Goal: Register for event/course

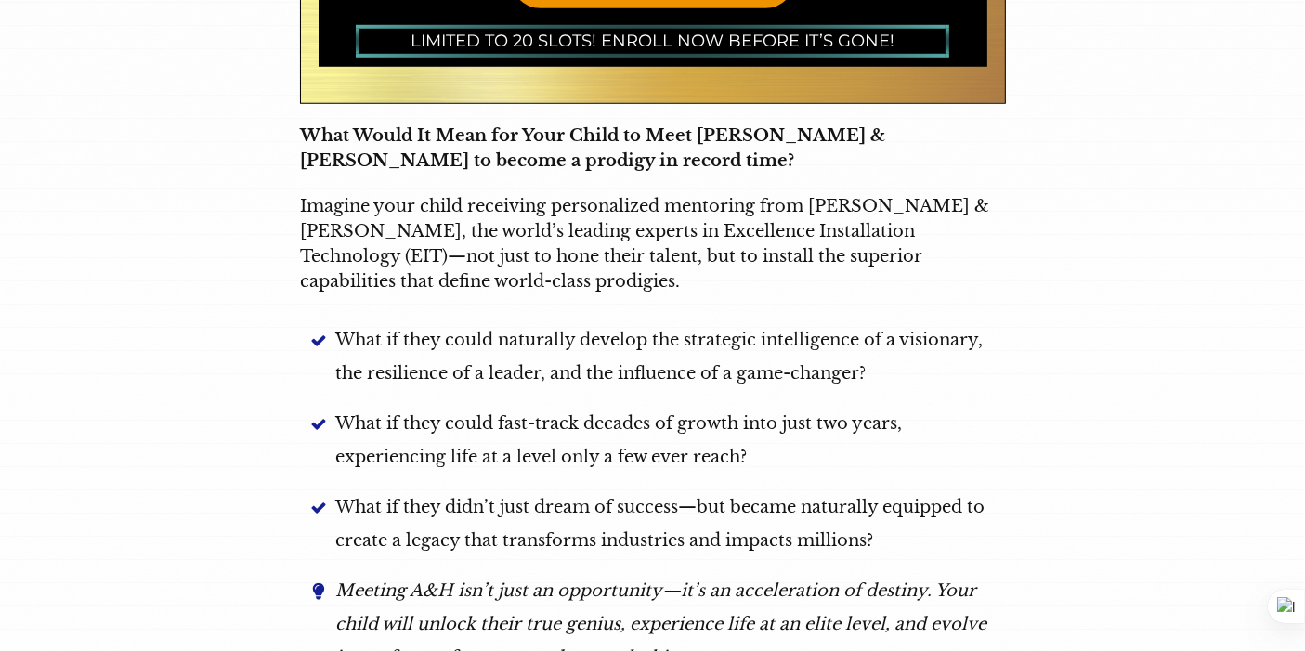
scroll to position [1624, 0]
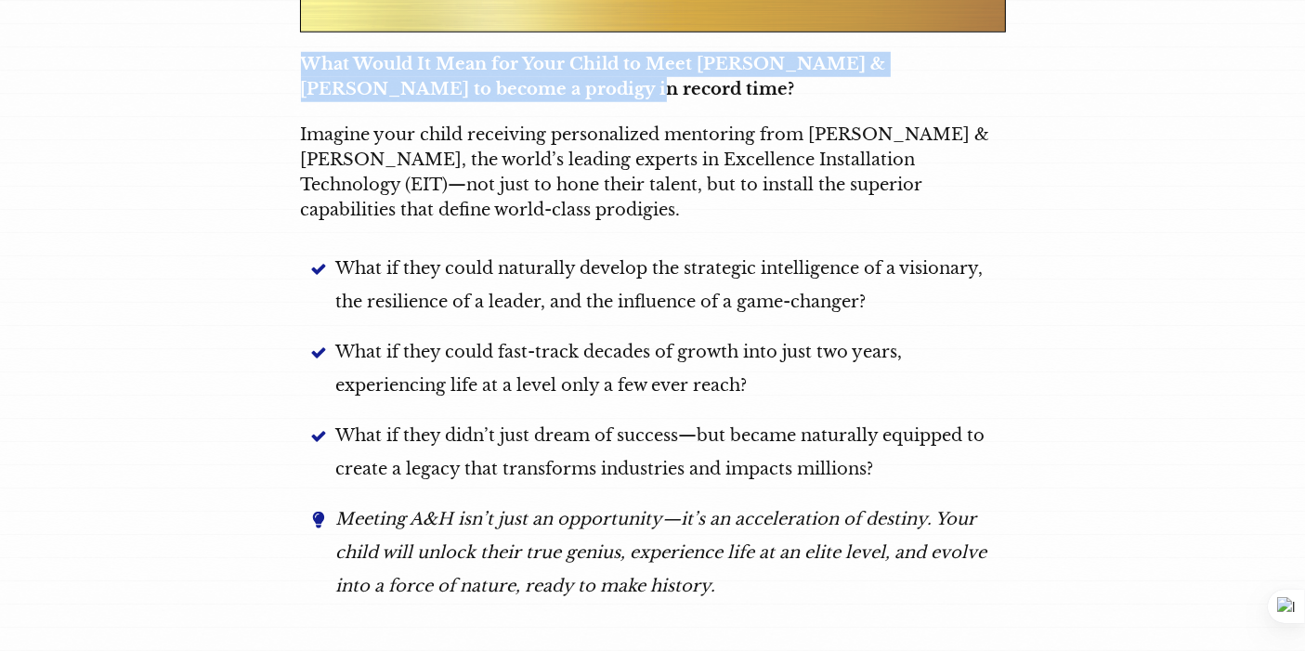
drag, startPoint x: 299, startPoint y: 51, endPoint x: 529, endPoint y: 91, distance: 233.8
click at [529, 91] on div "What Would It Mean for Your Child to Meet Antano & Harini to become a prodigy i…" at bounding box center [653, 77] width 706 height 52
copy strong "What Would It Mean for Your Child to Meet Antano & Harini to become a prodigy i…"
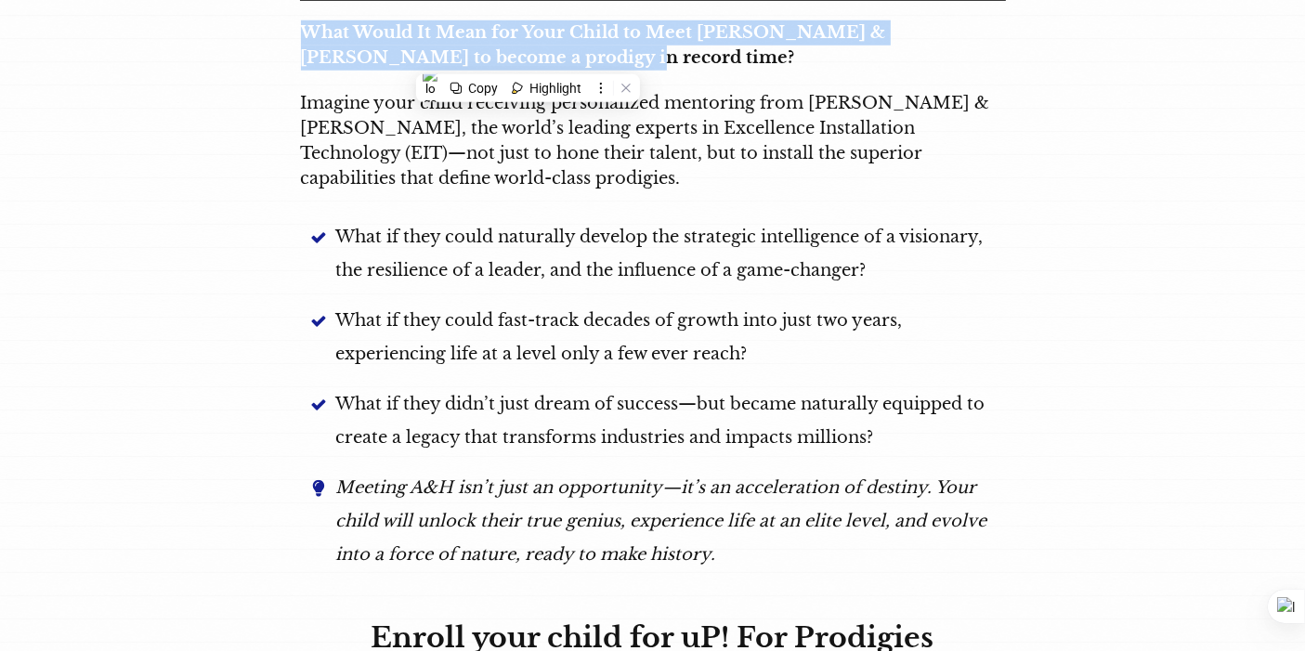
scroll to position [1659, 0]
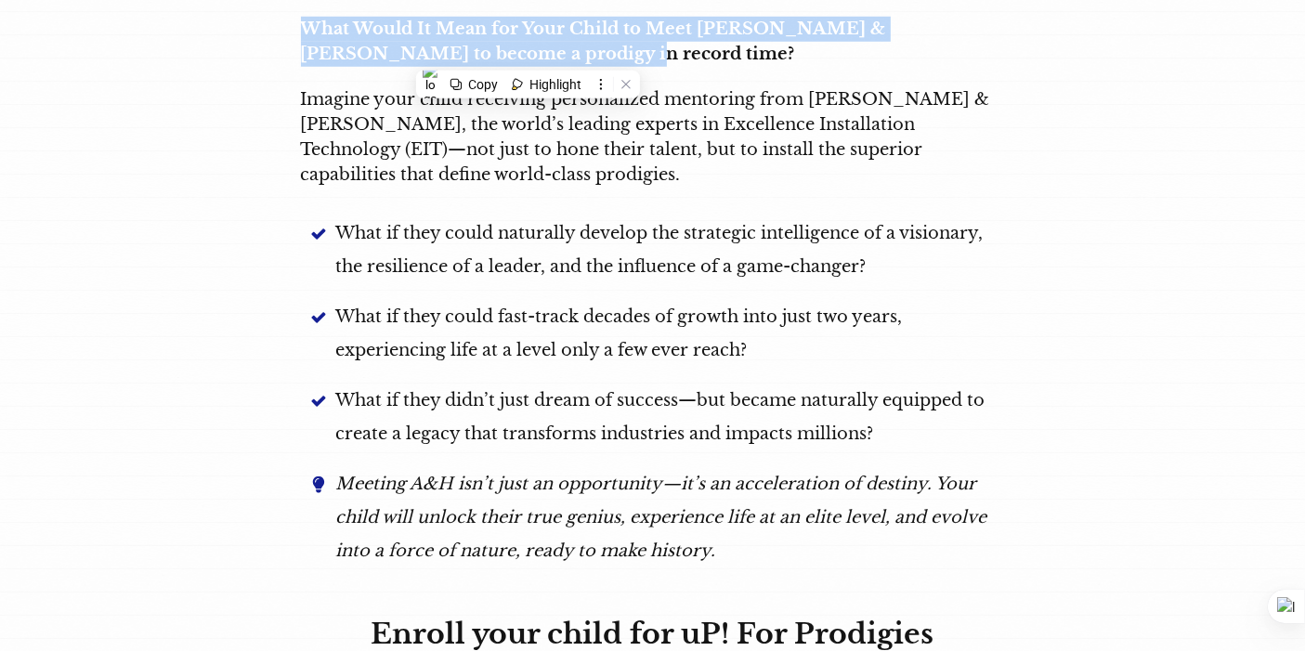
click at [580, 451] on li "What if they didn’t just dream of success—but became naturally equipped to crea…" at bounding box center [653, 426] width 704 height 84
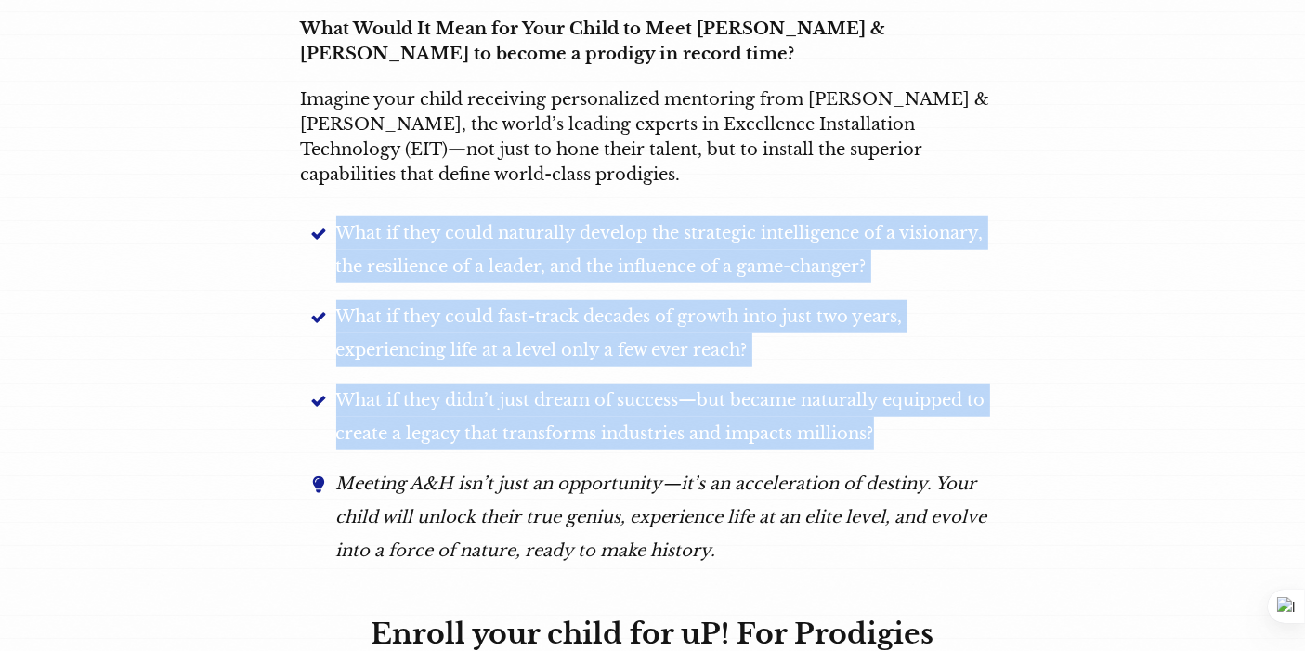
drag, startPoint x: 339, startPoint y: 238, endPoint x: 926, endPoint y: 442, distance: 621.6
click at [926, 442] on ul "What if they could naturally develop the strategic intelligence of a visionary,…" at bounding box center [653, 400] width 704 height 368
copy ul "What if they could naturally develop the strategic intelligence of a visionary,…"
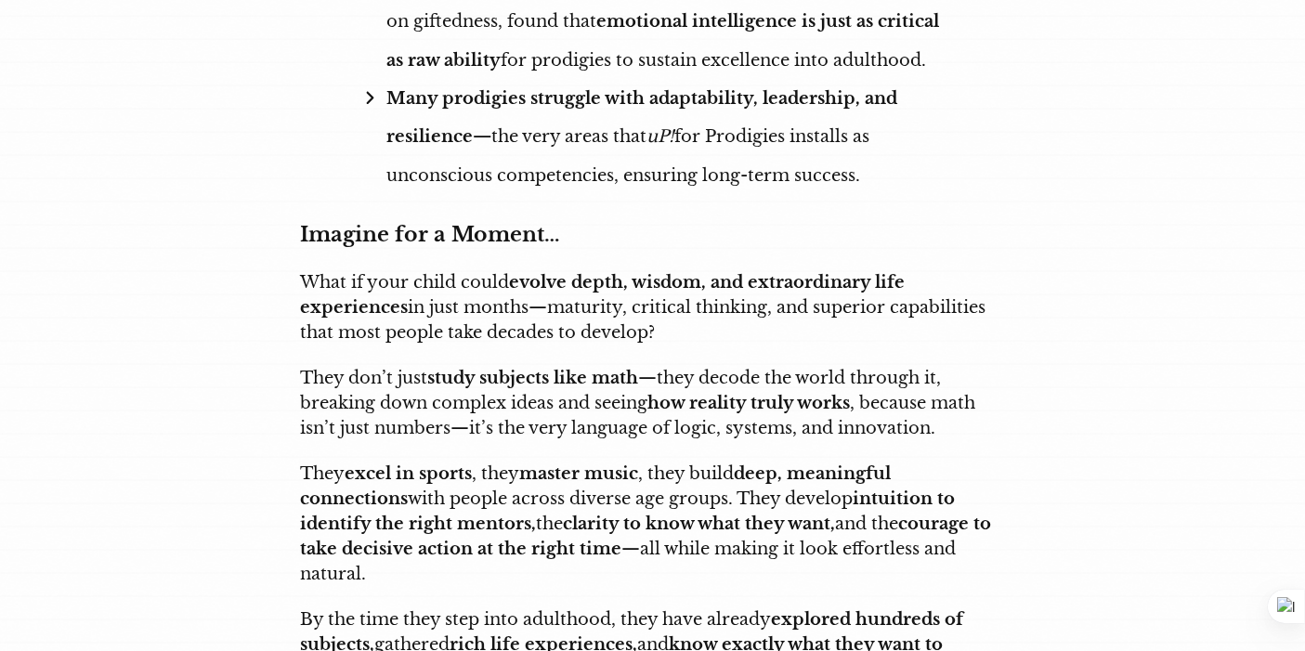
scroll to position [4800, 0]
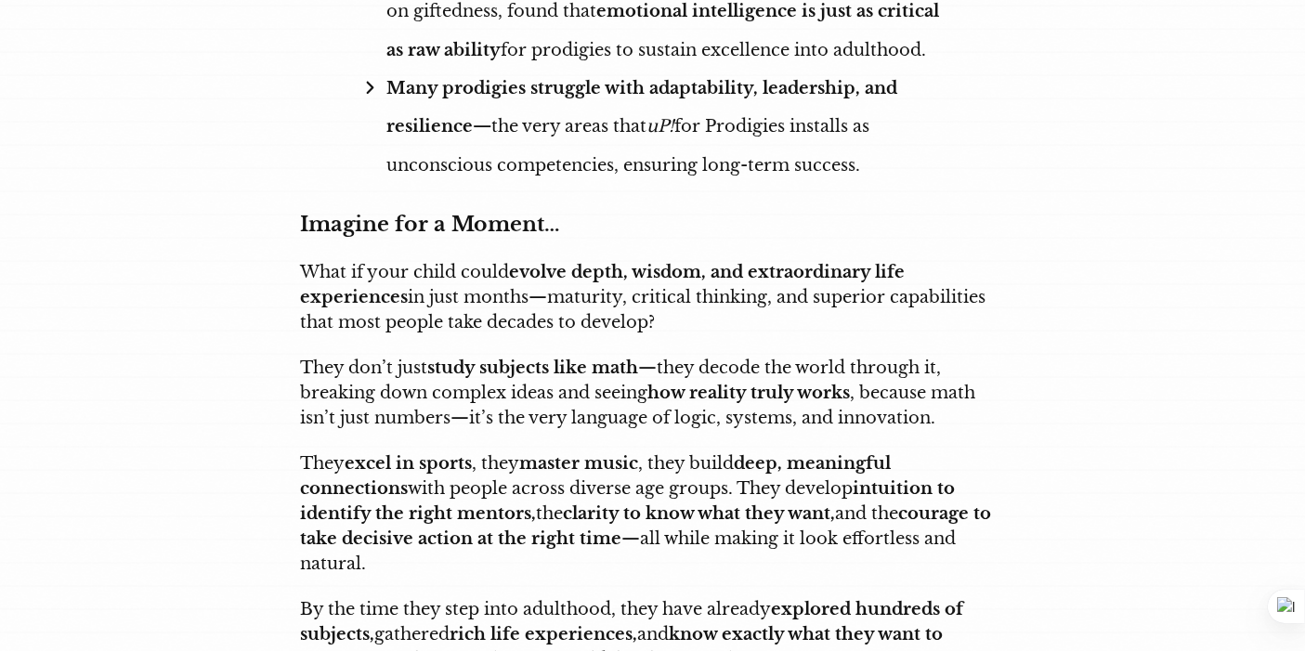
drag, startPoint x: 302, startPoint y: 189, endPoint x: 698, endPoint y: 242, distance: 399.2
click at [698, 260] on p "What if your child could evolve depth, wisdom, and extraordinary life experienc…" at bounding box center [653, 297] width 704 height 75
copy p "What if your child could evolve depth, wisdom, and extraordinary life experienc…"
click at [615, 356] on p "They don’t just study subjects like math —they decode the world through it, bre…" at bounding box center [653, 393] width 704 height 75
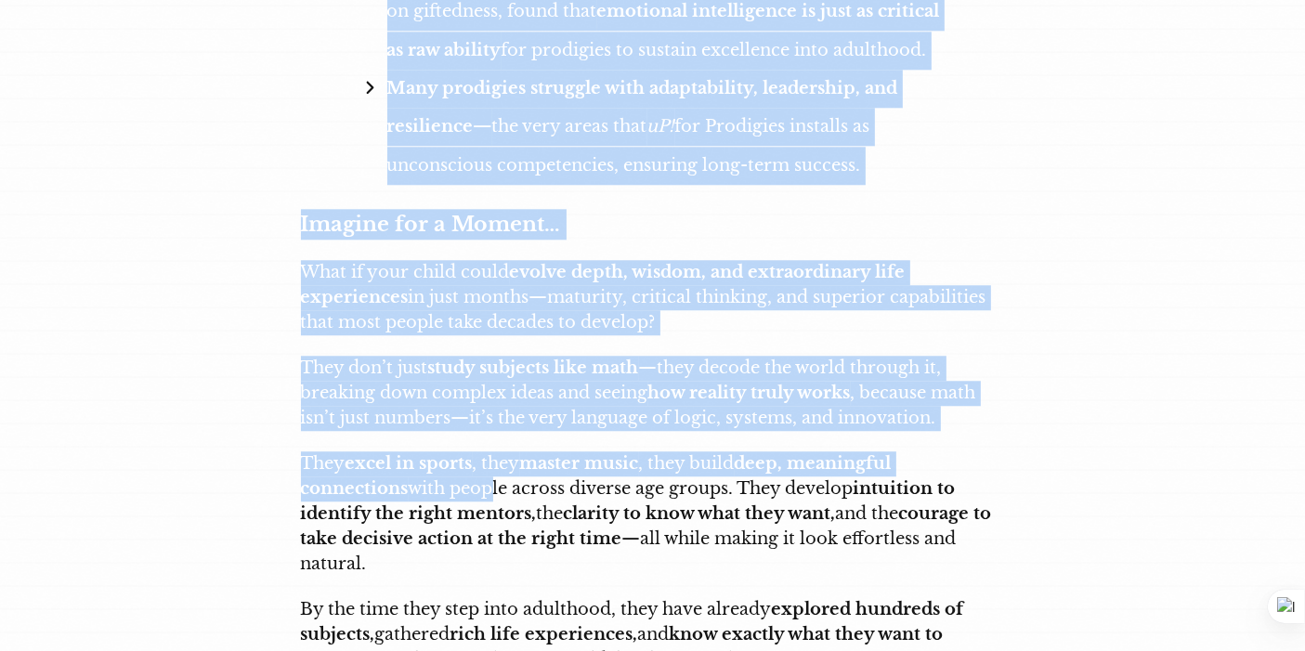
drag, startPoint x: 296, startPoint y: 382, endPoint x: 486, endPoint y: 415, distance: 192.4
click at [486, 415] on div "APPLY Now uP! FOR PRODIGIES LIMITED-TIME OFFER ONLY 20 SLOTS AVAILABLE! Unlock …" at bounding box center [652, 331] width 743 height 9470
click at [486, 451] on p "They excel in sports , they master music , they build deep, meaningful connecti…" at bounding box center [653, 513] width 704 height 125
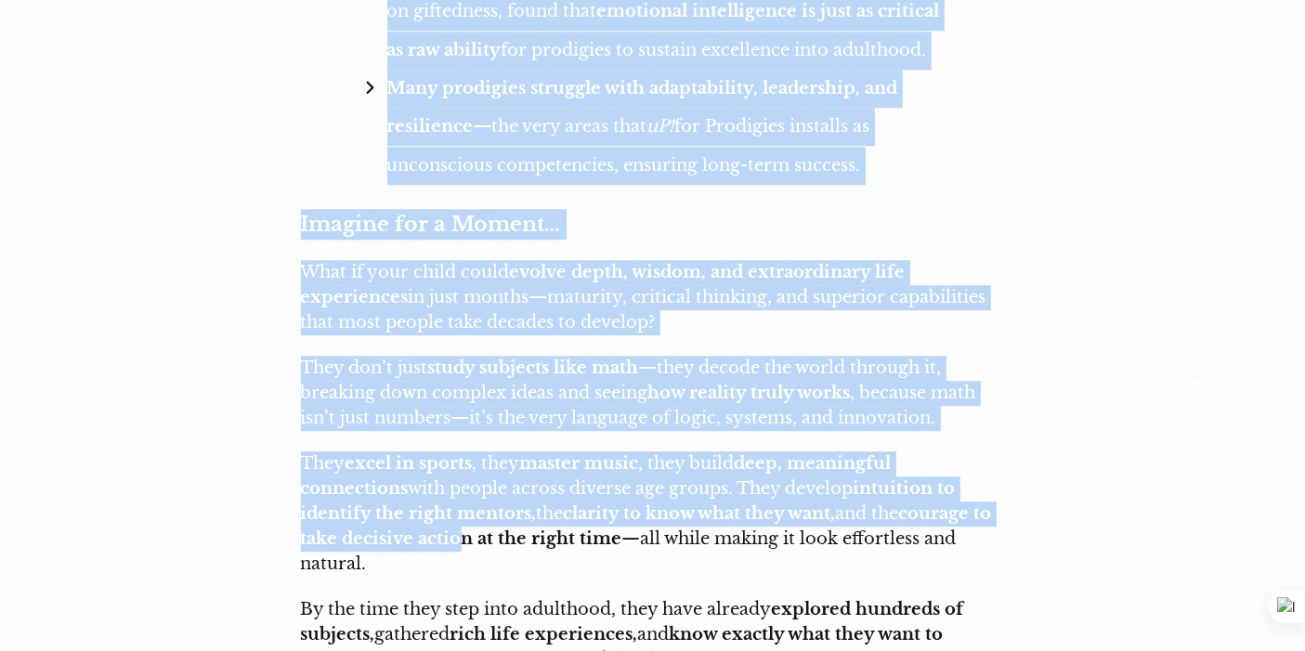
drag, startPoint x: 298, startPoint y: 388, endPoint x: 476, endPoint y: 455, distance: 189.6
click at [476, 455] on div "APPLY Now uP! FOR PRODIGIES LIMITED-TIME OFFER ONLY 20 SLOTS AVAILABLE! Unlock …" at bounding box center [652, 331] width 743 height 9470
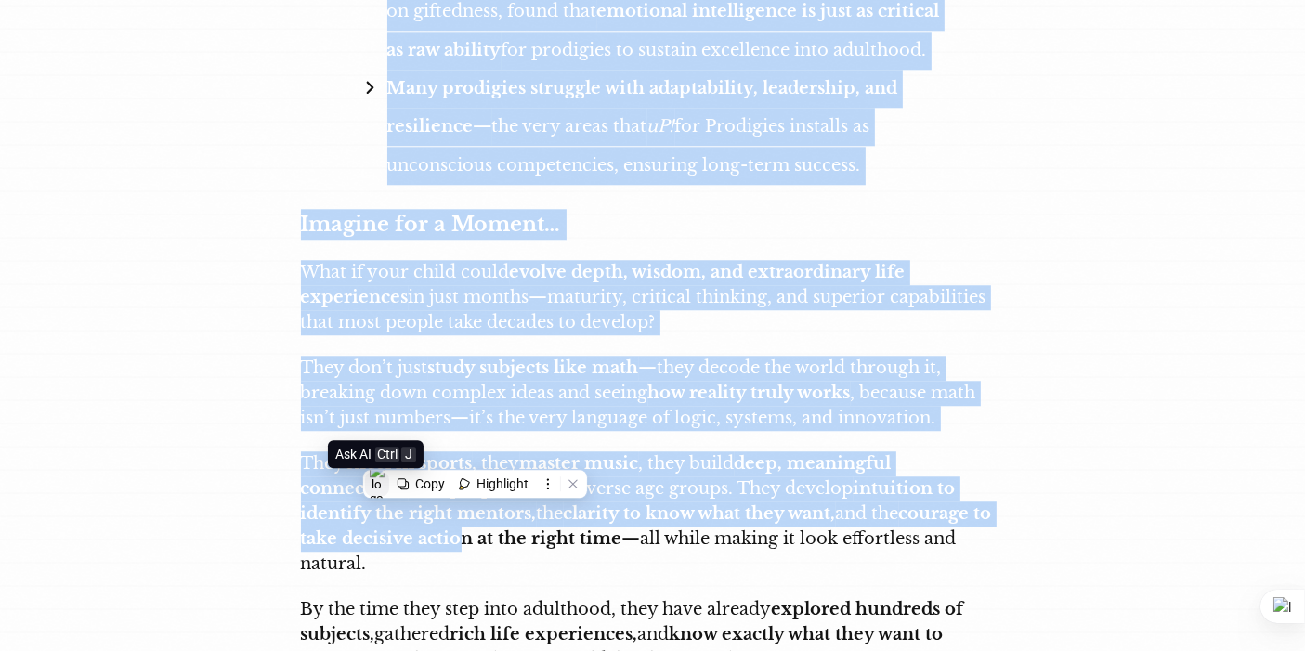
click at [372, 488] on img at bounding box center [377, 484] width 15 height 43
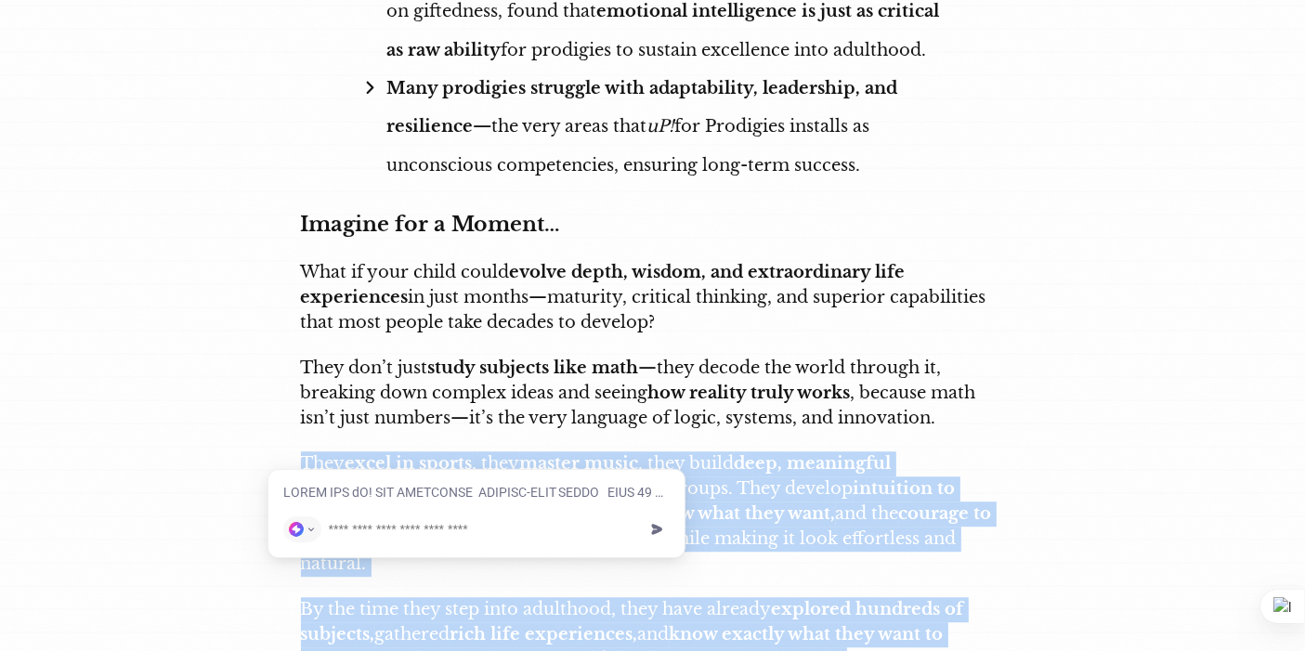
drag, startPoint x: 300, startPoint y: 391, endPoint x: 545, endPoint y: 485, distance: 262.6
click at [509, 506] on html "uP! for Prodigies – Unlocking the Genius Within Your Child! APPLY Now uP! FOR P…" at bounding box center [652, 565] width 1305 height 10730
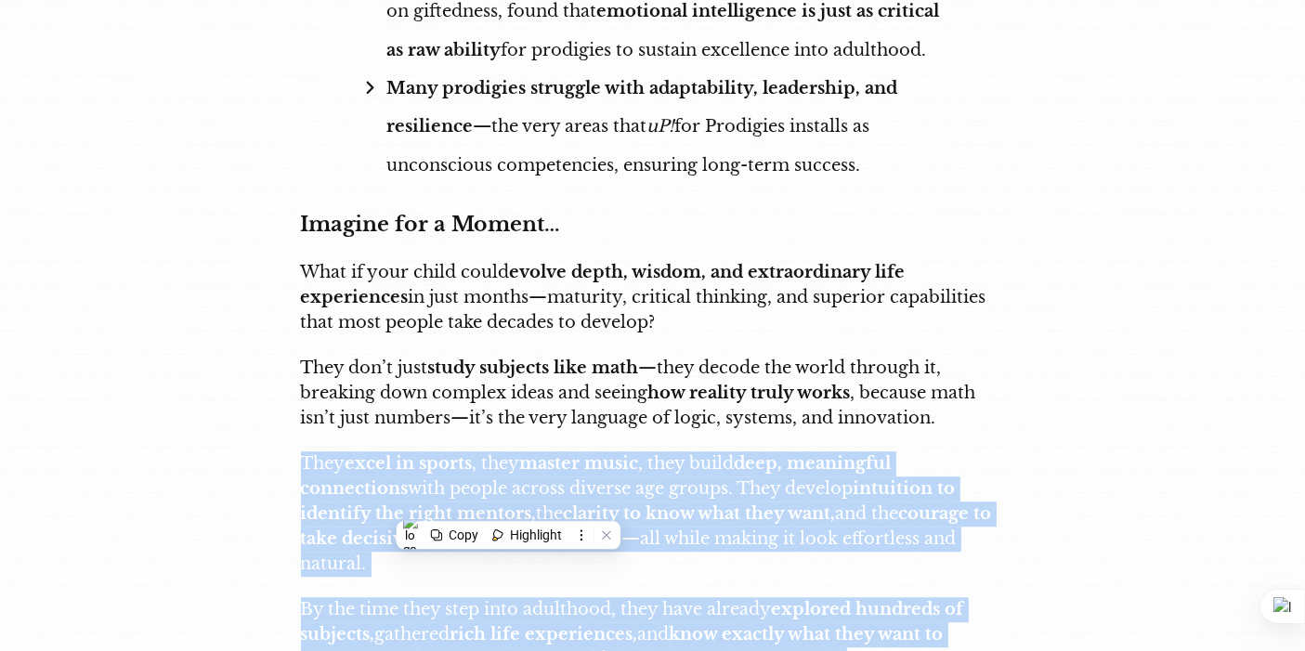
click at [751, 474] on p "They excel in sports , they master music , they build deep, meaningful connecti…" at bounding box center [653, 513] width 704 height 125
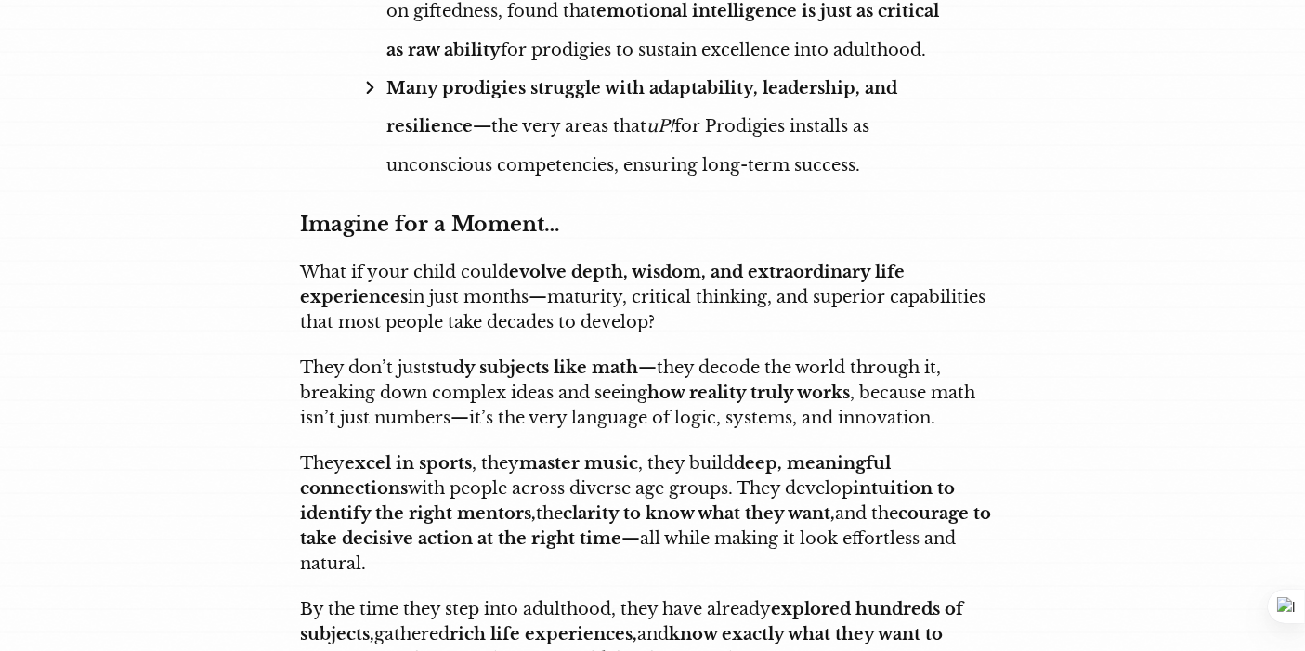
drag, startPoint x: 302, startPoint y: 386, endPoint x: 879, endPoint y: 582, distance: 609.2
click at [879, 582] on div "APPLY Now uP! FOR PRODIGIES LIMITED-TIME OFFER ONLY 20 SLOTS AVAILABLE! Unlock …" at bounding box center [653, 331] width 706 height 9433
copy div "They excel in sports , they master music , they build deep, meaningful connecti…"
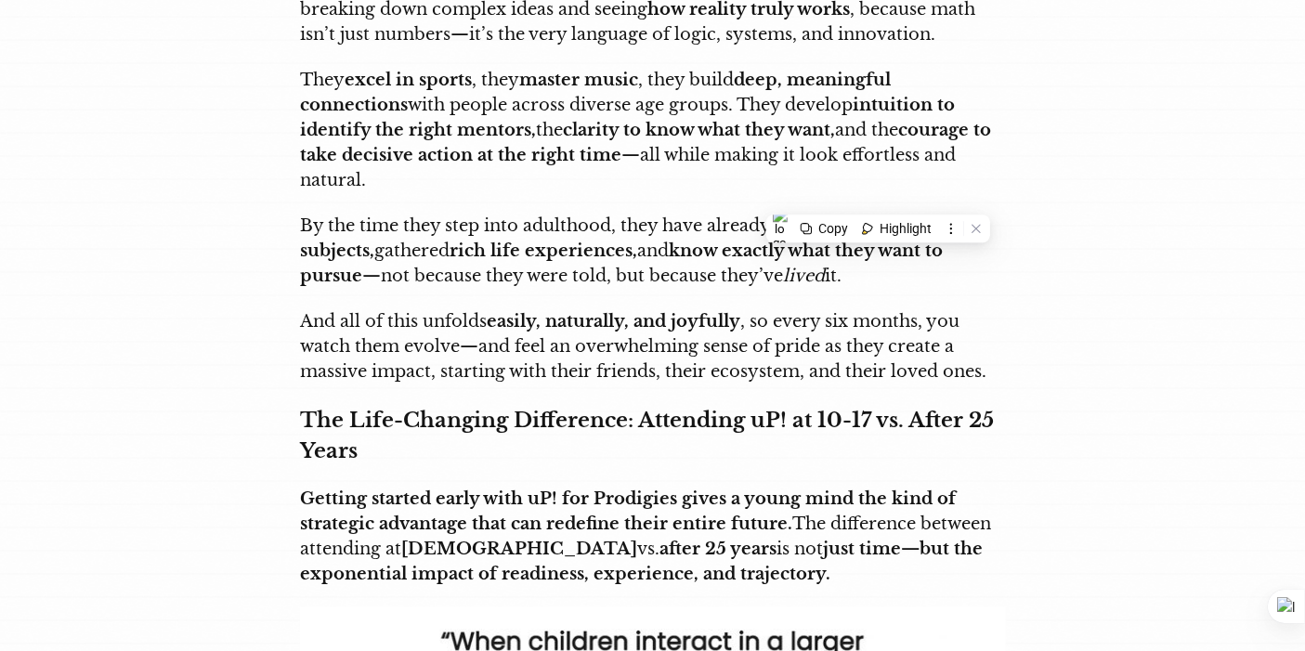
scroll to position [5177, 0]
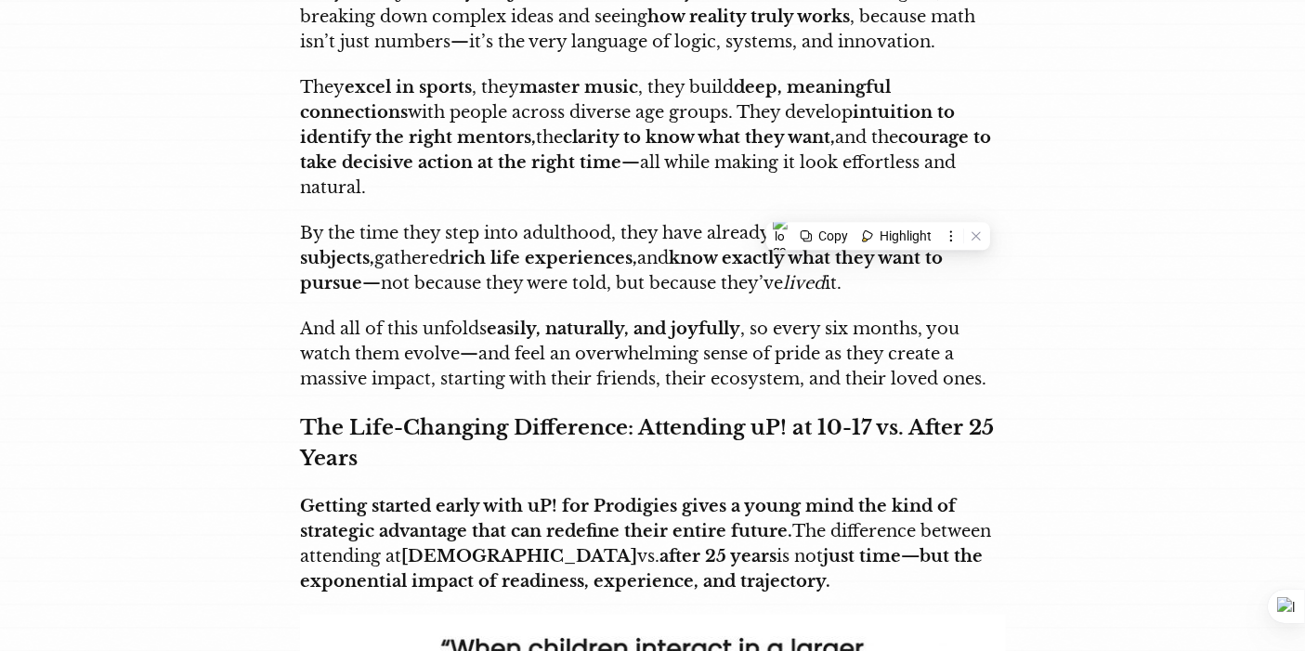
click at [844, 415] on strong "The Life-Changing Difference: Attending uP! at 10-17 vs. After 25 Years" at bounding box center [648, 443] width 694 height 56
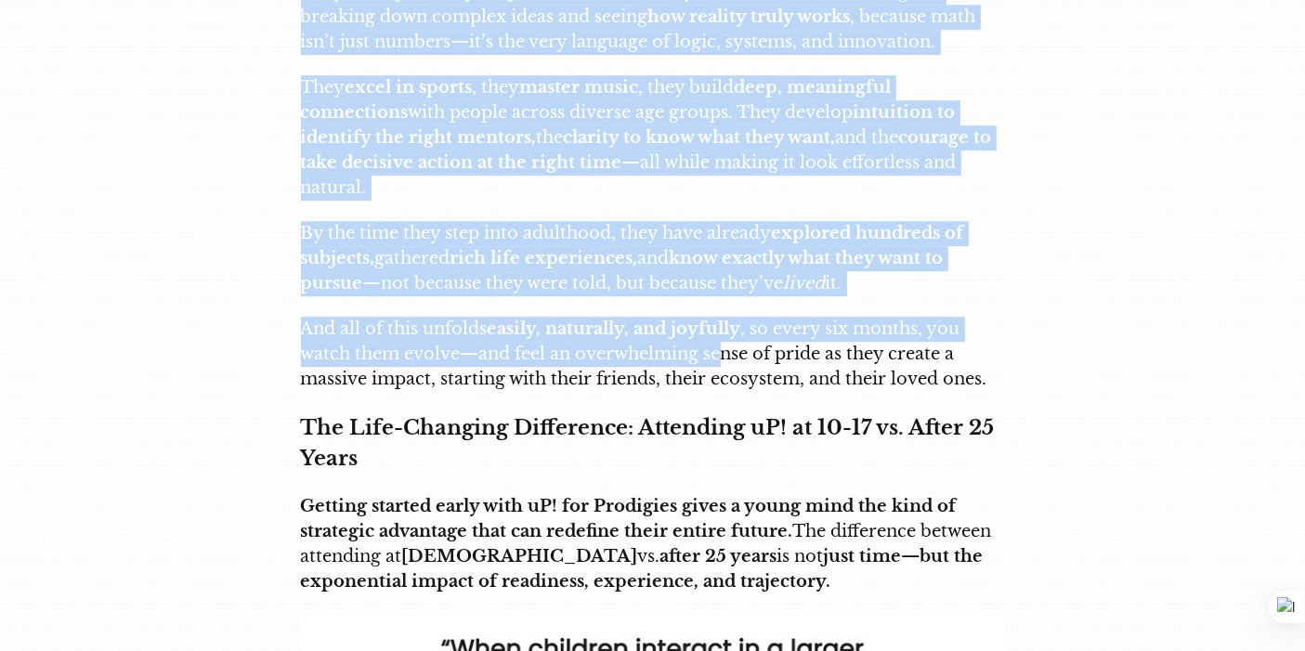
drag, startPoint x: 294, startPoint y: 250, endPoint x: 728, endPoint y: 290, distance: 435.6
click at [585, 319] on strong "easily, naturally, and joyfully" at bounding box center [615, 329] width 254 height 20
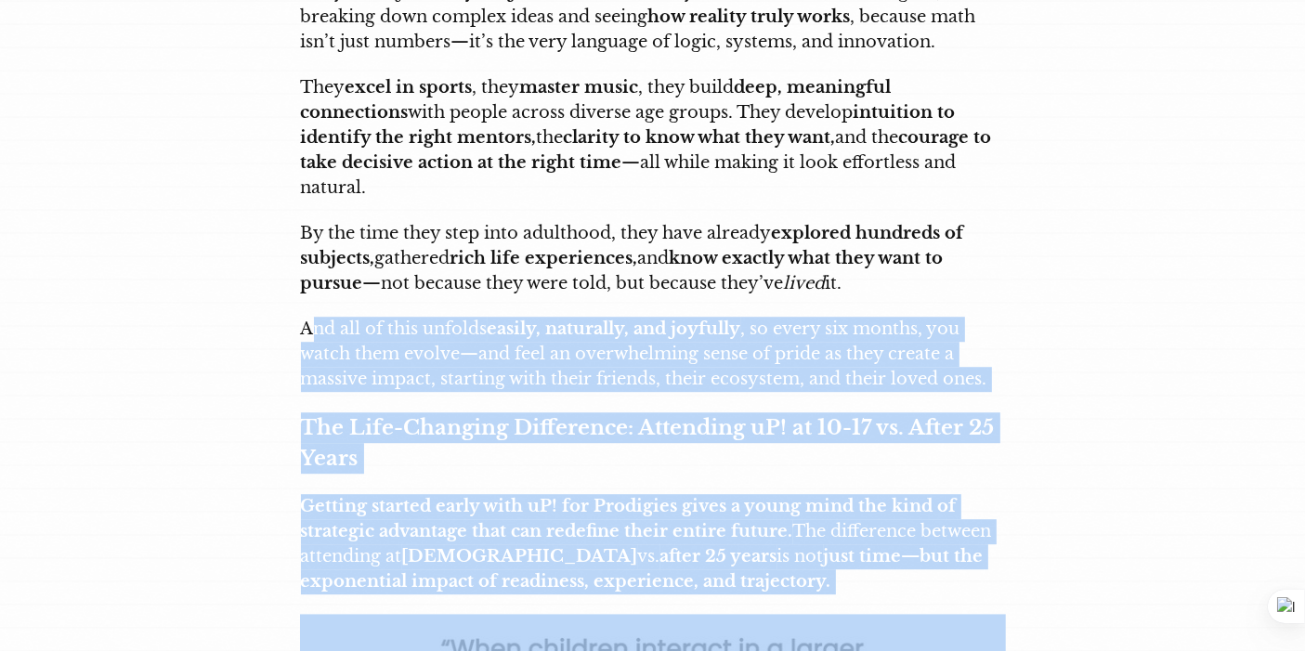
drag, startPoint x: 307, startPoint y: 253, endPoint x: 936, endPoint y: 529, distance: 687.1
copy div "nd all of this unfolds easily, naturally, and joyfully , so every six months, y…"
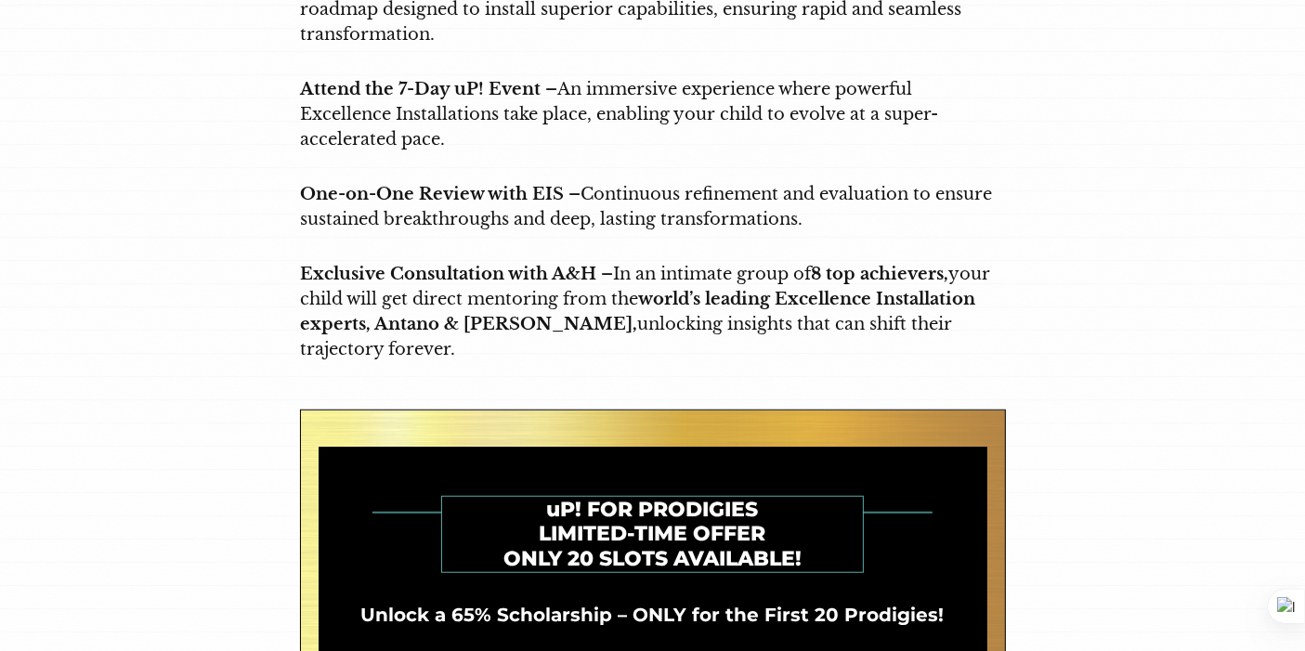
scroll to position [8378, 0]
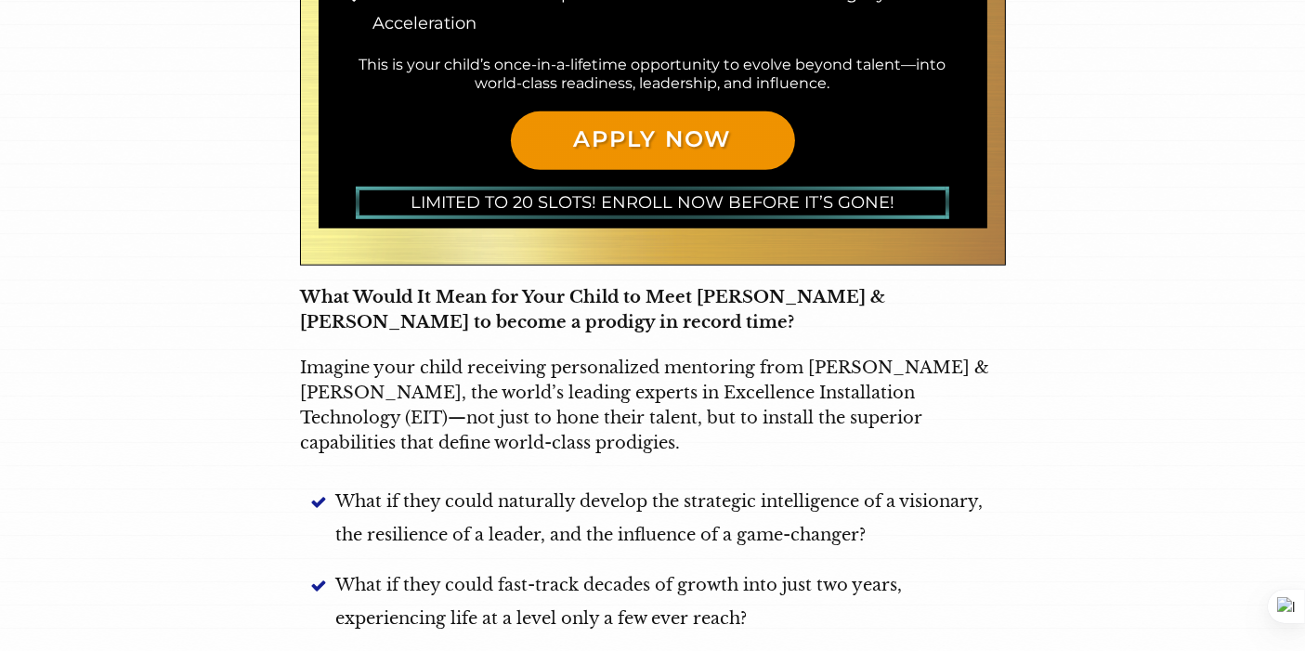
scroll to position [1398, 0]
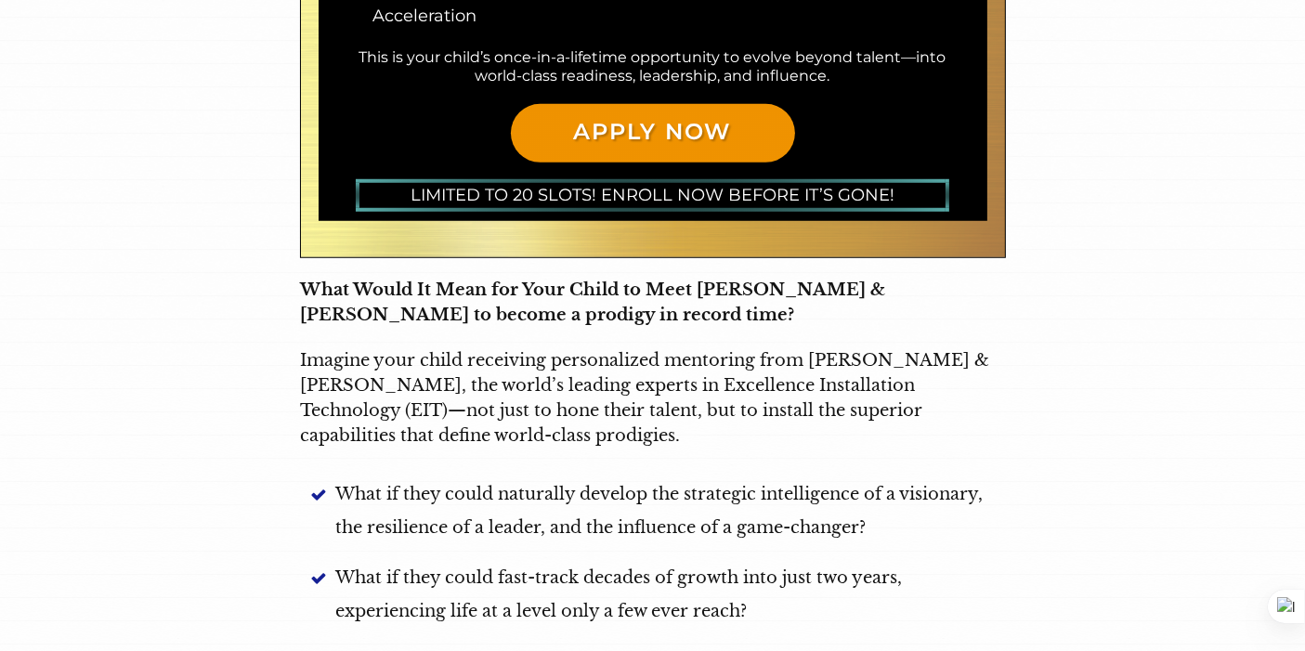
click at [738, 419] on p "Imagine your child receiving personalized mentoring from Antano & Harini, the w…" at bounding box center [653, 398] width 704 height 100
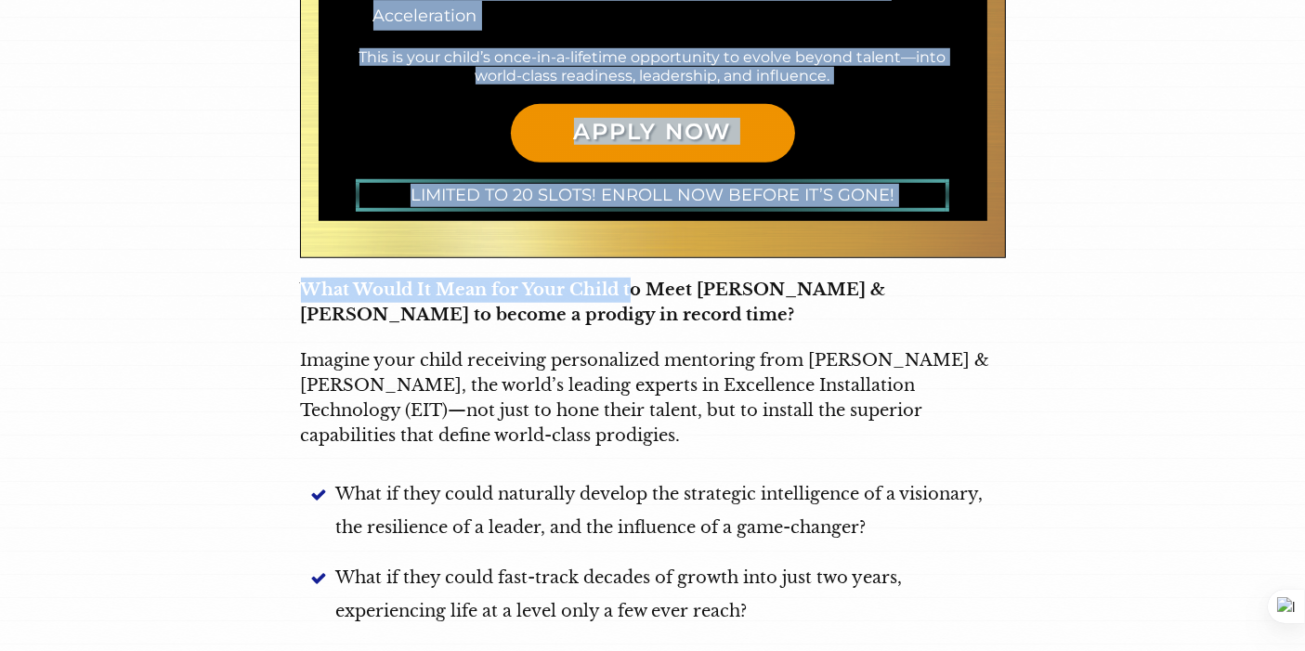
drag, startPoint x: 294, startPoint y: 277, endPoint x: 631, endPoint y: 261, distance: 337.6
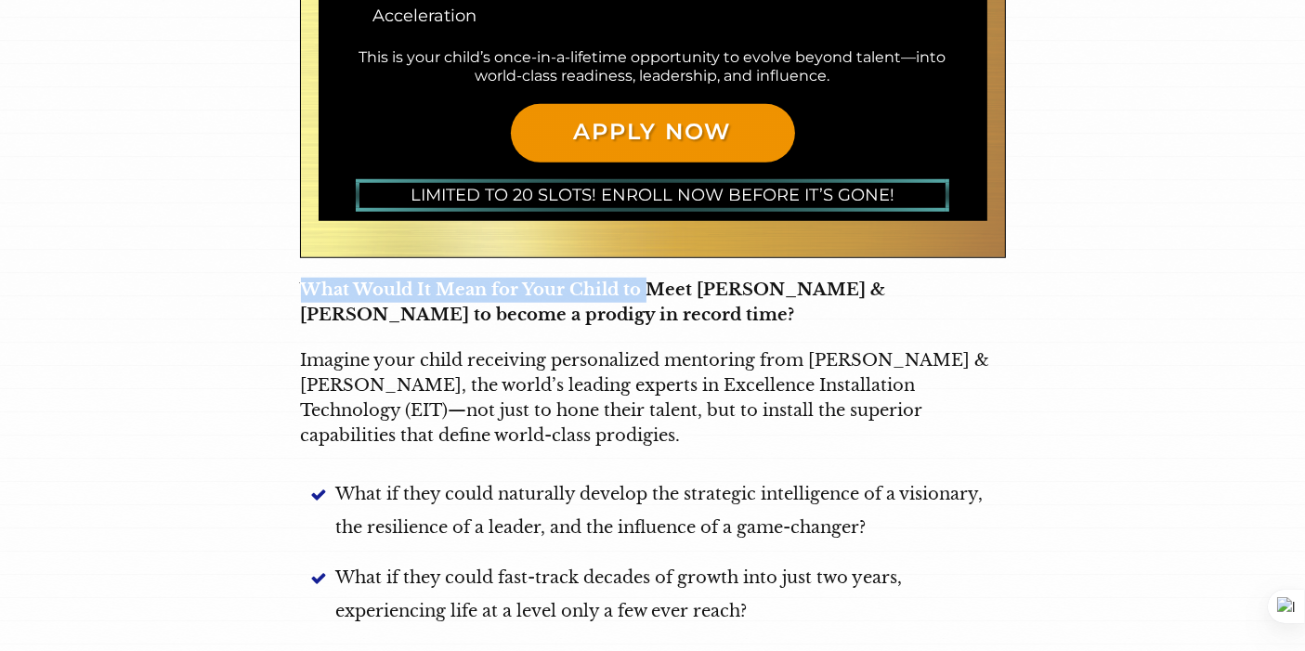
drag, startPoint x: 299, startPoint y: 289, endPoint x: 639, endPoint y: 265, distance: 340.8
copy strong "What Would It Mean for Your Child to"
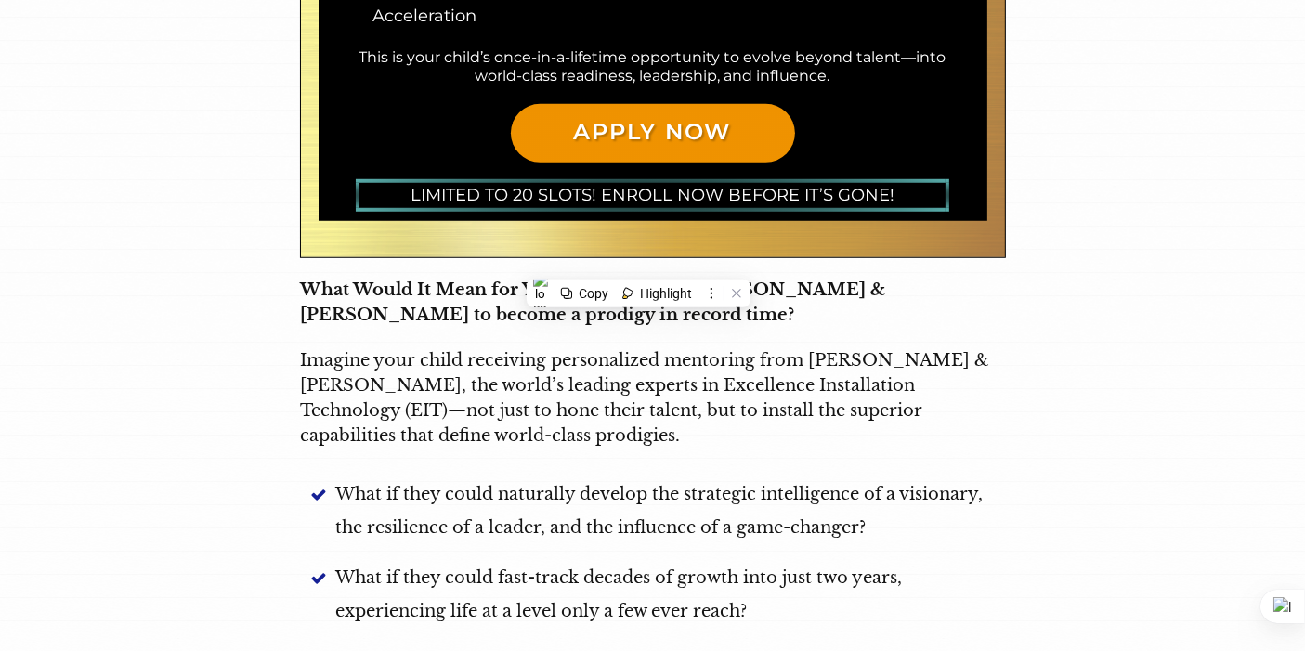
click at [373, 513] on span "What if they could naturally develop the strategic intelligence of a visionary,…" at bounding box center [670, 510] width 669 height 67
